Goal: Task Accomplishment & Management: Manage account settings

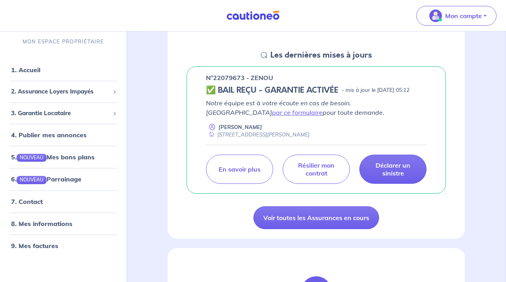
scroll to position [108, 0]
click at [322, 110] on link "par ce formulaire" at bounding box center [297, 112] width 51 height 8
click at [35, 69] on link "1. Accueil" at bounding box center [25, 70] width 29 height 8
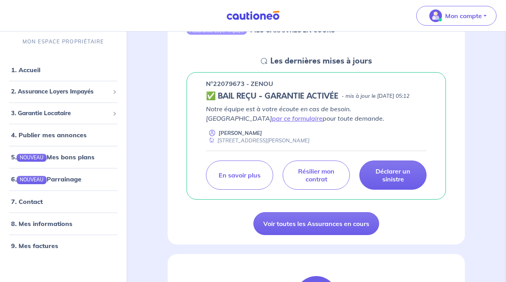
scroll to position [102, 0]
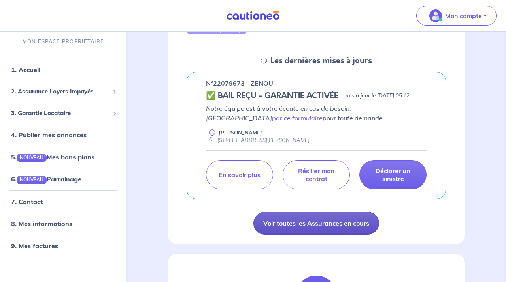
click at [348, 235] on link "Voir toutes les Assurances en cours" at bounding box center [316, 223] width 126 height 23
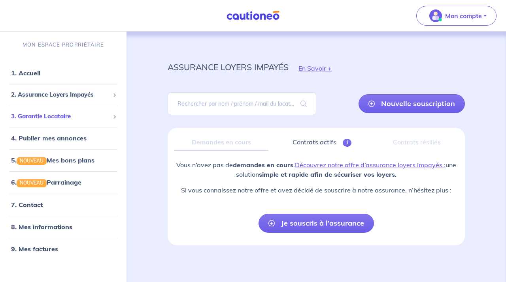
click at [66, 116] on span "3. Garantie Locataire" at bounding box center [60, 116] width 98 height 9
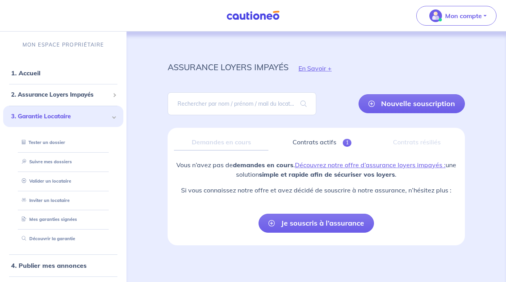
click at [146, 164] on div "assurance loyers impayés En Savoir + Nouvelle souscription Fermer Valider un lo…" at bounding box center [316, 159] width 373 height 254
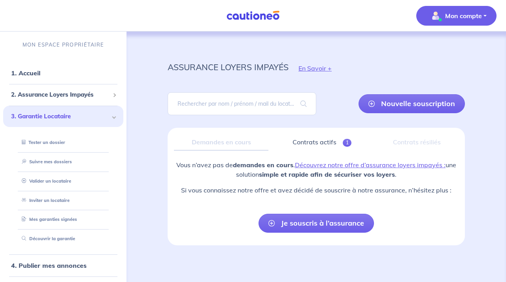
click at [479, 19] on p "Mon compte" at bounding box center [463, 15] width 37 height 9
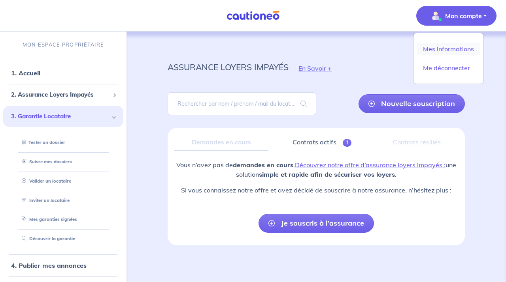
click at [456, 51] on link "Mes informations" at bounding box center [448, 49] width 64 height 13
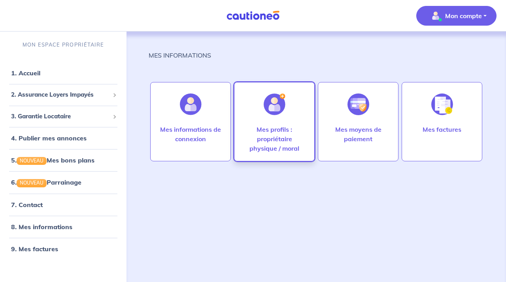
click at [279, 139] on p "Mes profils : propriétaire physique / moral" at bounding box center [274, 139] width 64 height 28
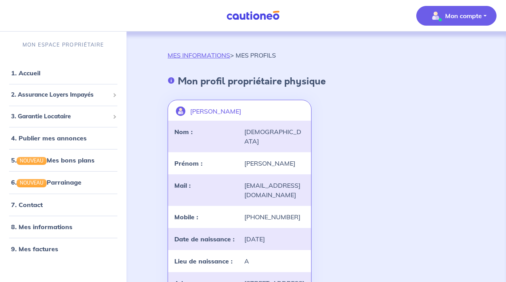
click at [485, 15] on button "Mon compte" at bounding box center [456, 16] width 80 height 20
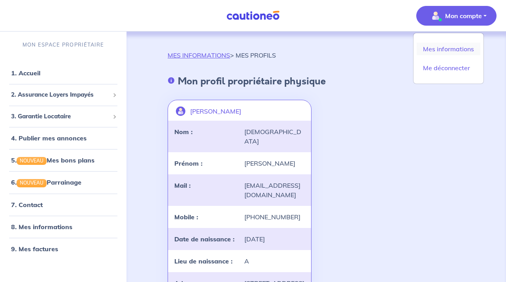
click at [450, 48] on link "Mes informations" at bounding box center [448, 49] width 64 height 13
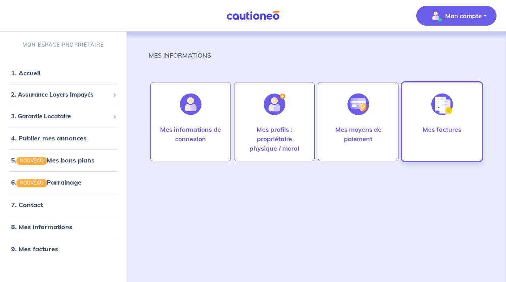
click at [441, 110] on img at bounding box center [442, 105] width 22 height 22
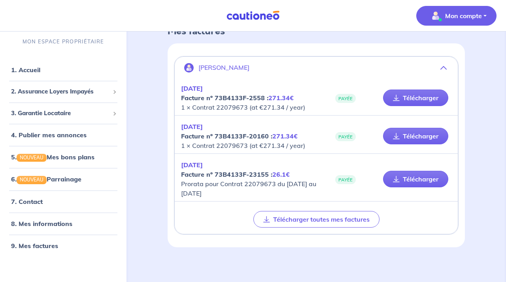
scroll to position [49, 0]
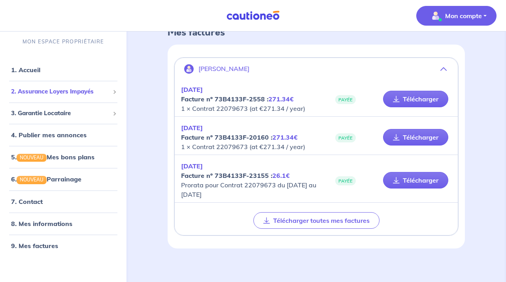
click at [115, 93] on span at bounding box center [114, 91] width 3 height 9
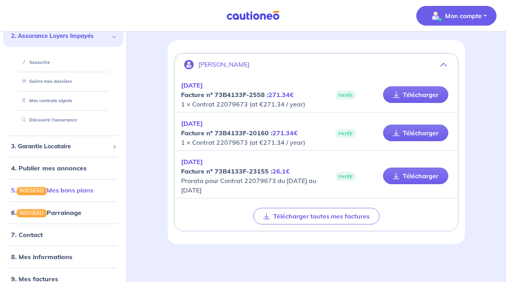
scroll to position [67, 0]
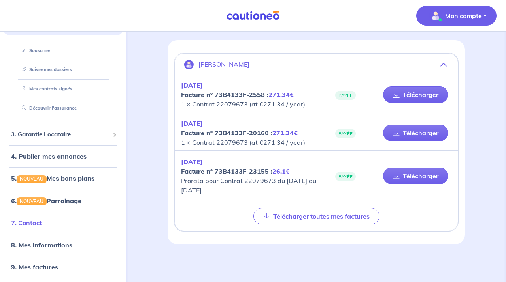
click at [38, 223] on link "7. Contact" at bounding box center [26, 223] width 31 height 8
click at [420, 174] on link "Télécharger" at bounding box center [415, 176] width 65 height 17
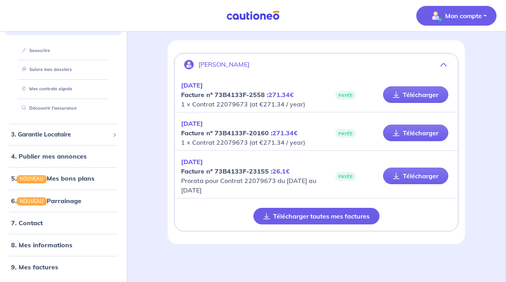
click at [329, 216] on button "Télécharger toutes mes factures" at bounding box center [316, 216] width 126 height 17
